Goal: Ask a question

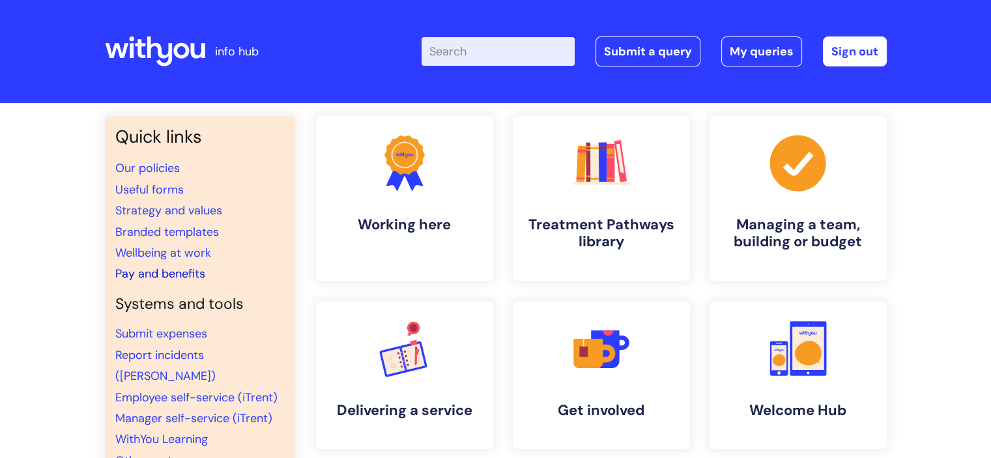
click at [171, 273] on link "Pay and benefits" at bounding box center [160, 274] width 90 height 16
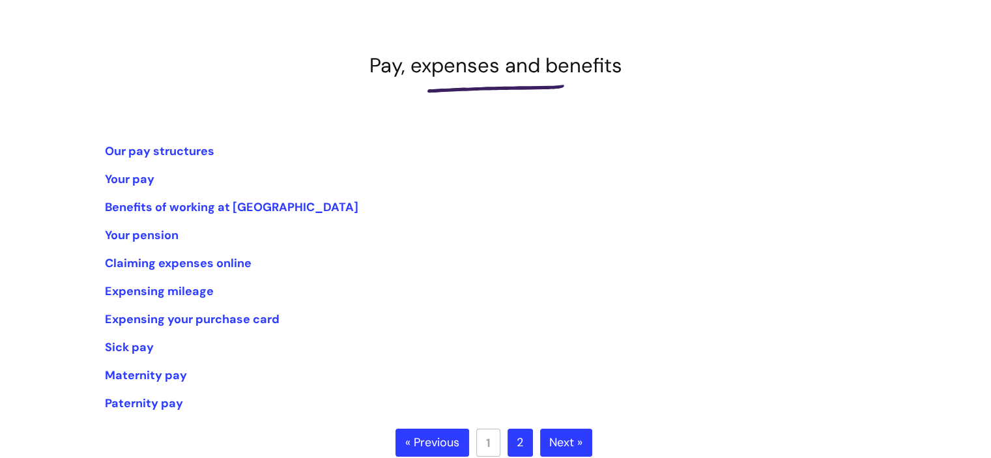
scroll to position [195, 0]
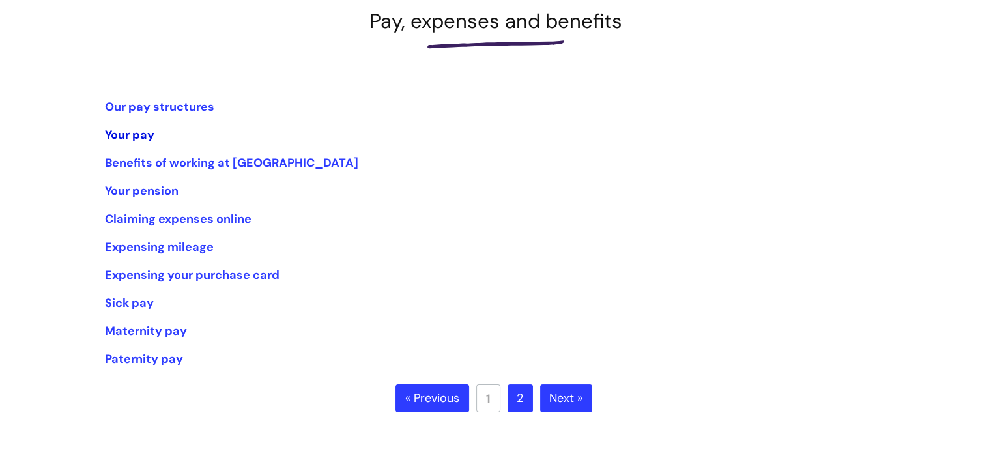
click at [128, 137] on link "Your pay" at bounding box center [130, 135] width 50 height 16
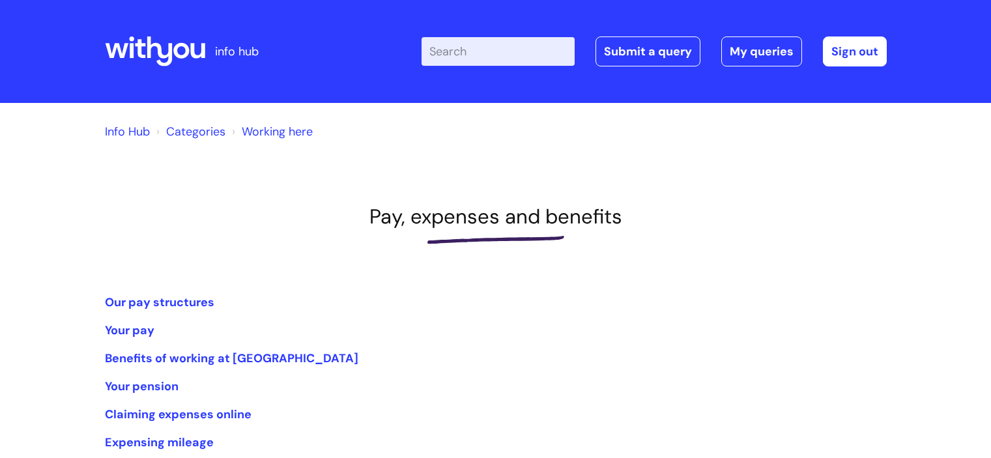
scroll to position [195, 0]
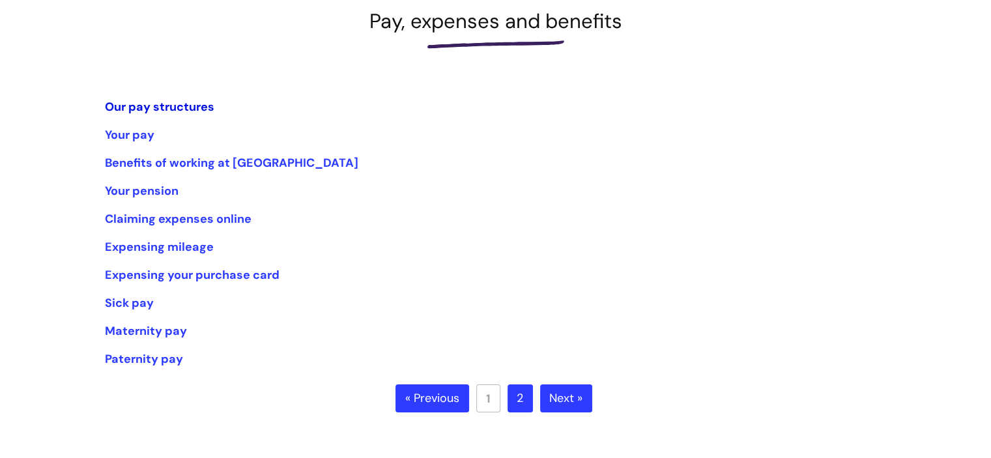
click at [151, 108] on link "Our pay structures" at bounding box center [159, 107] width 109 height 16
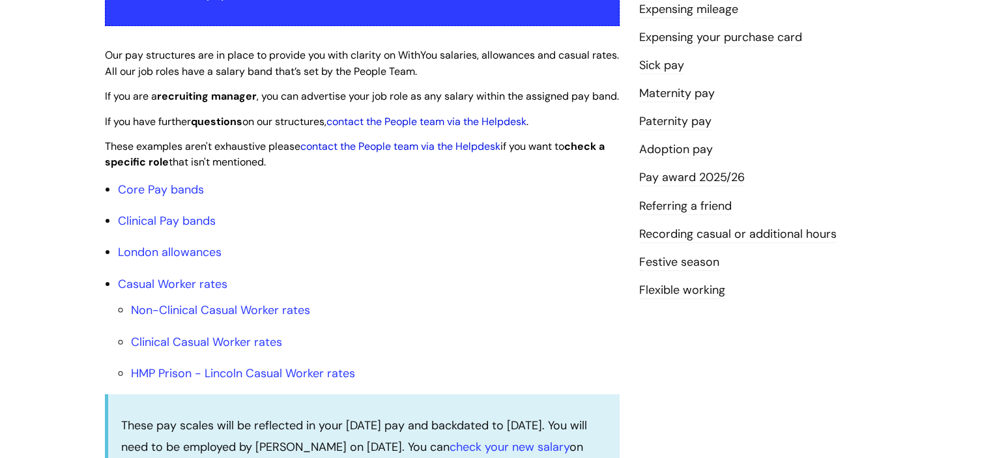
scroll to position [326, 0]
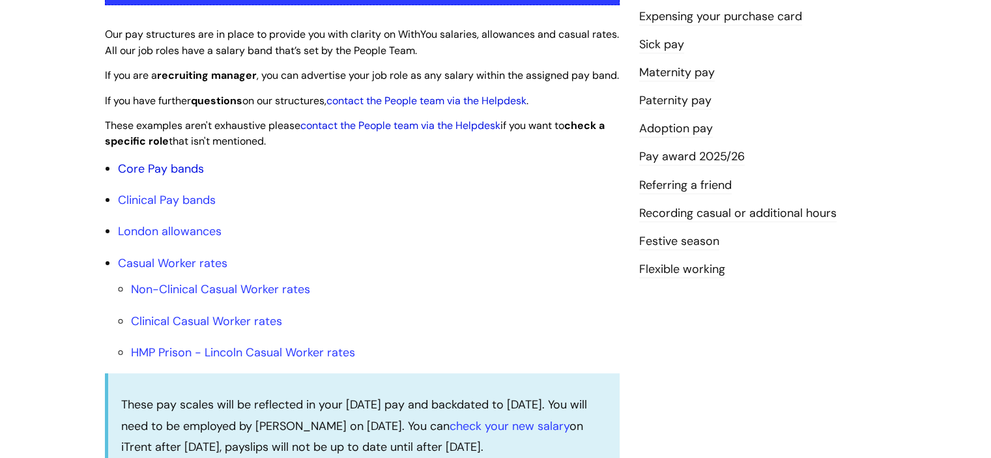
click at [137, 177] on link "Core Pay bands" at bounding box center [161, 169] width 86 height 16
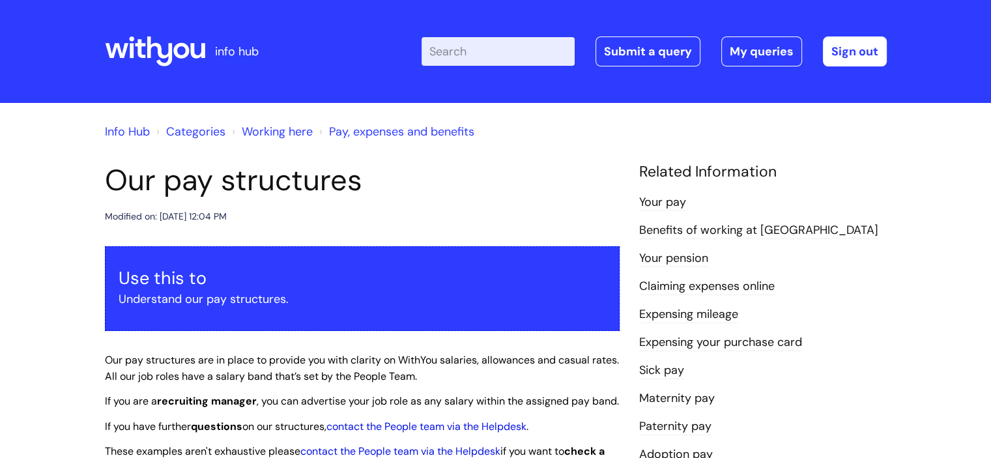
drag, startPoint x: 887, startPoint y: 213, endPoint x: 858, endPoint y: 10, distance: 205.3
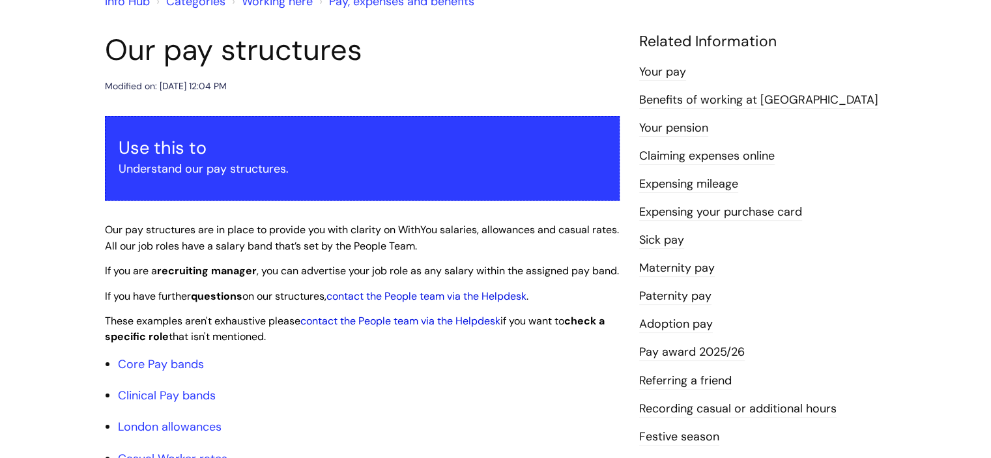
scroll to position [195, 0]
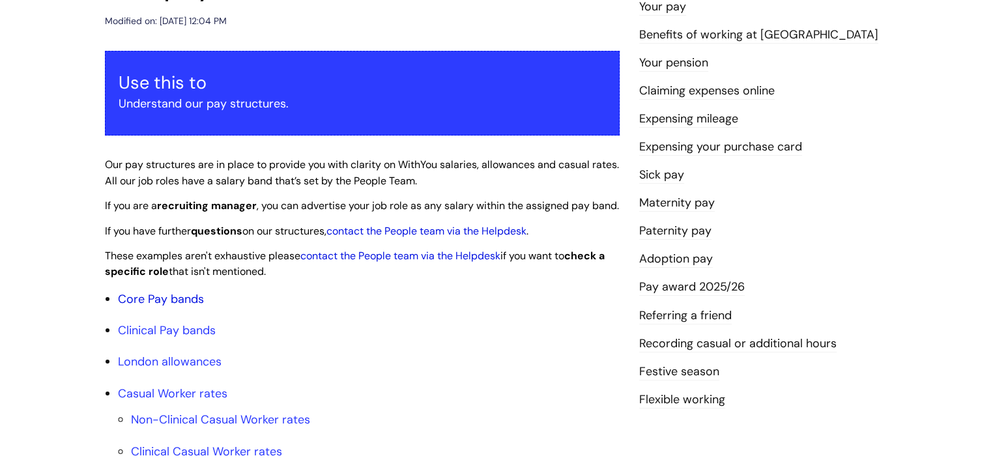
click at [190, 307] on link "Core Pay bands" at bounding box center [161, 299] width 86 height 16
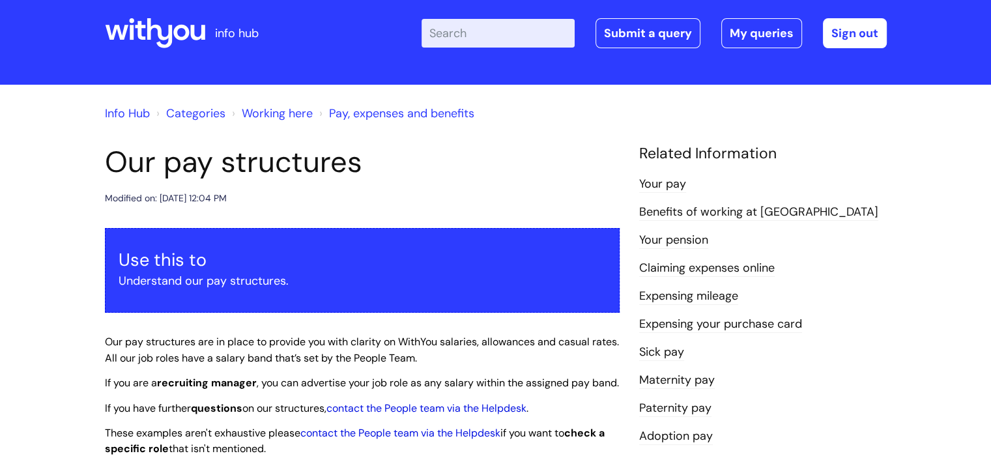
scroll to position [0, 0]
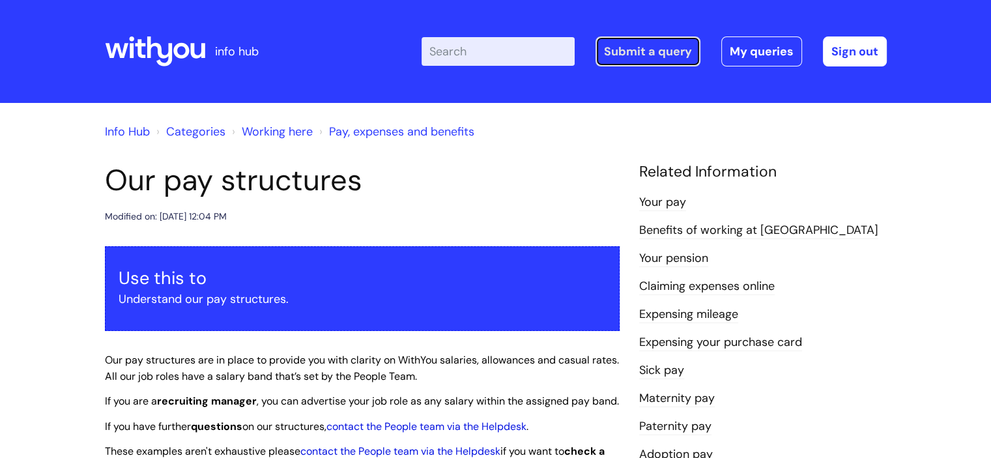
click at [668, 53] on link "Submit a query" at bounding box center [647, 51] width 105 height 30
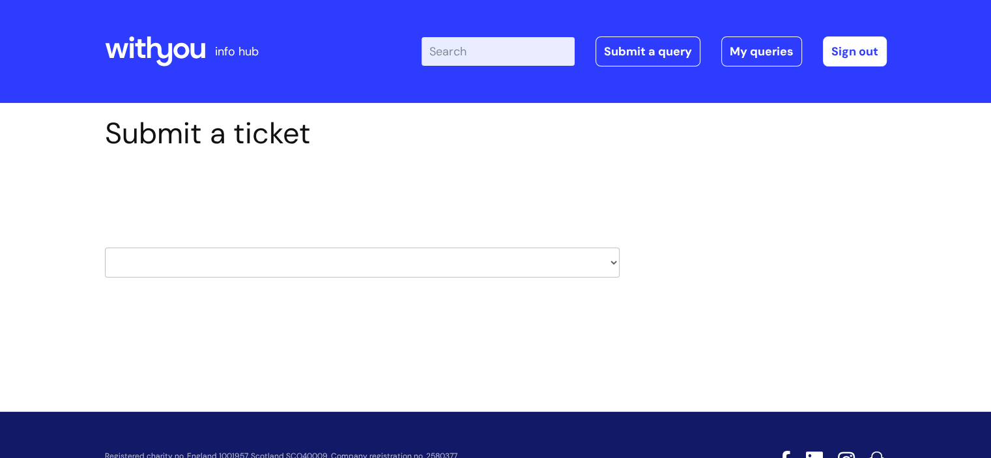
click at [298, 259] on select "HR / People IT and Support Clinical Drug Alerts Finance Accounts Data Support T…" at bounding box center [362, 263] width 515 height 30
select select "payroll"
click at [105, 248] on select "HR / People IT and Support Clinical Drug Alerts Finance Accounts Data Support T…" at bounding box center [362, 263] width 515 height 30
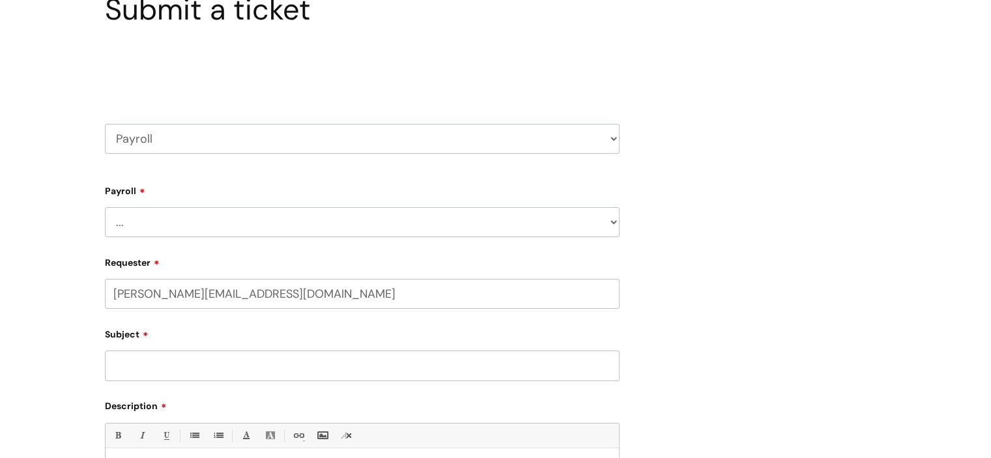
select select "80004157224"
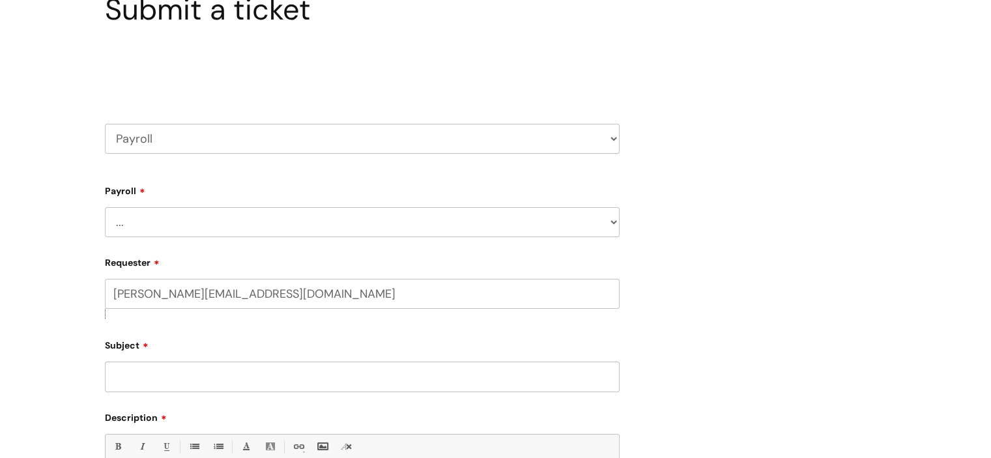
scroll to position [130, 0]
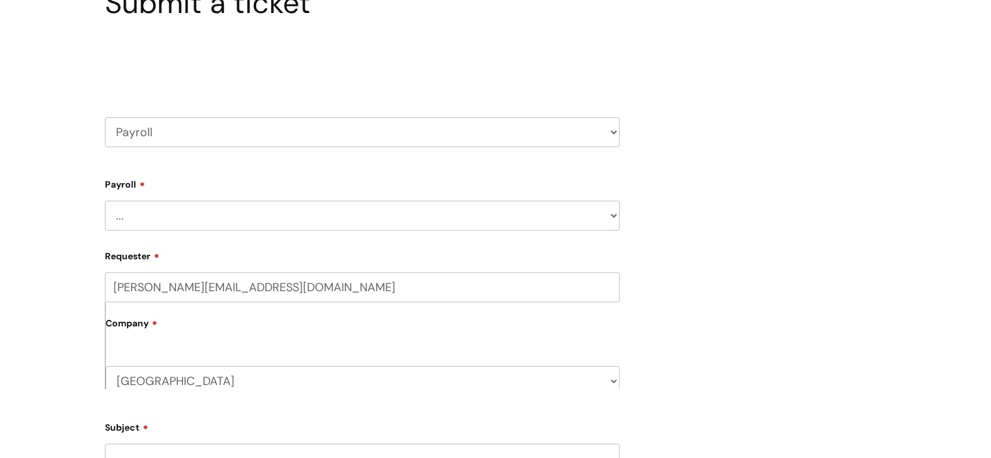
click at [208, 218] on select "... New Hires bank details/starter checklist forms Payroll queries Receiving in…" at bounding box center [362, 216] width 515 height 30
select select "Payroll queries"
click at [105, 201] on select "... New Hires bank details/starter checklist forms Payroll queries Receiving in…" at bounding box center [362, 216] width 515 height 30
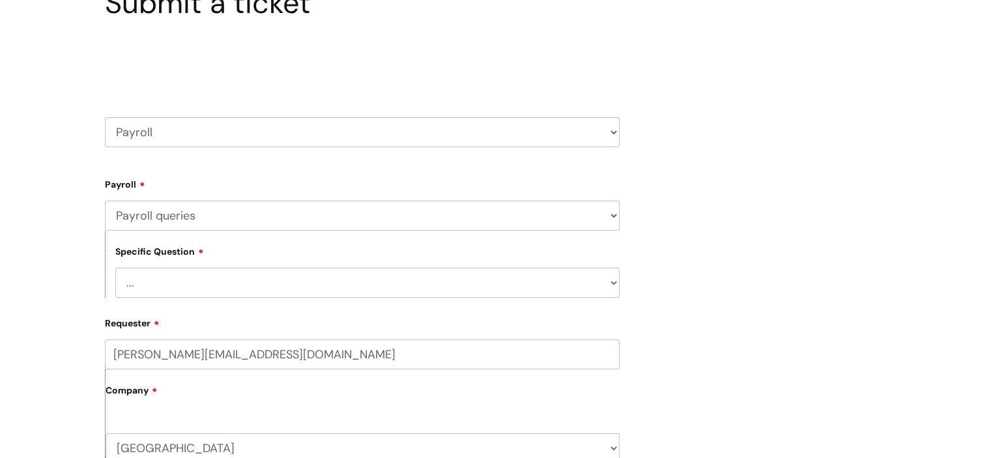
drag, startPoint x: 59, startPoint y: 270, endPoint x: 181, endPoint y: 302, distance: 126.4
click at [59, 270] on div "Submit a ticket Select issue type HR / People IT and Support Clinical Drug Aler…" at bounding box center [495, 433] width 991 height 920
click at [195, 279] on select "... Changes queries Timesheet queries Salary and absence queries" at bounding box center [367, 283] width 504 height 30
select select "Salary and absence queries"
click at [115, 268] on select "... Changes queries Timesheet queries Salary and absence queries" at bounding box center [367, 283] width 504 height 30
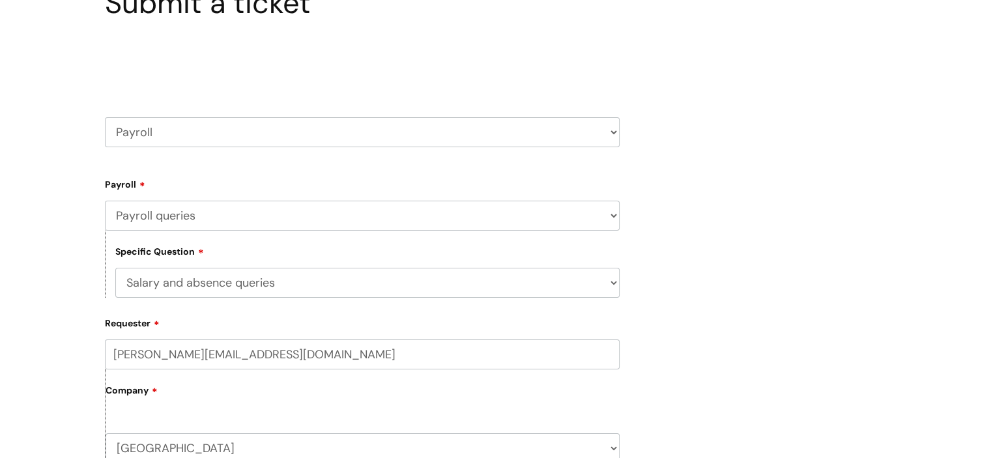
click at [50, 247] on div "Submit a ticket Select issue type HR / People IT and Support Clinical Drug Aler…" at bounding box center [495, 433] width 991 height 920
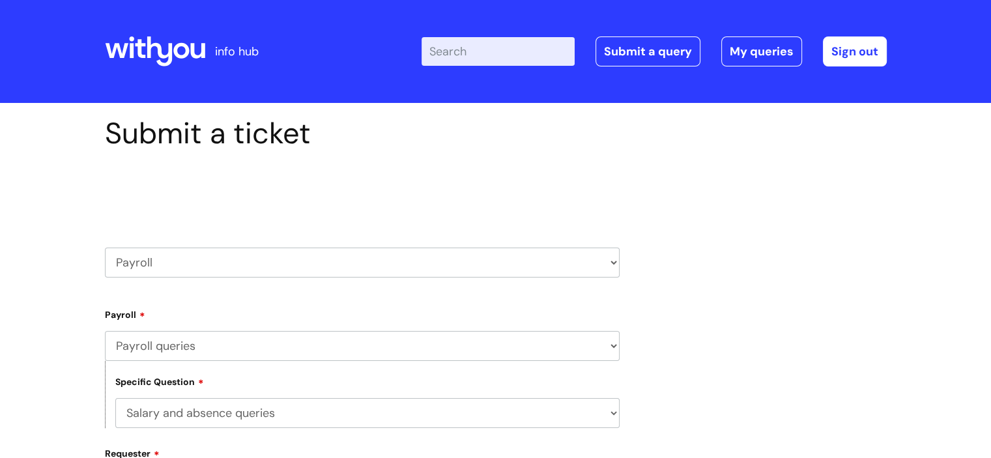
scroll to position [0, 0]
click at [188, 53] on icon at bounding box center [181, 51] width 16 height 16
